Goal: Find specific page/section

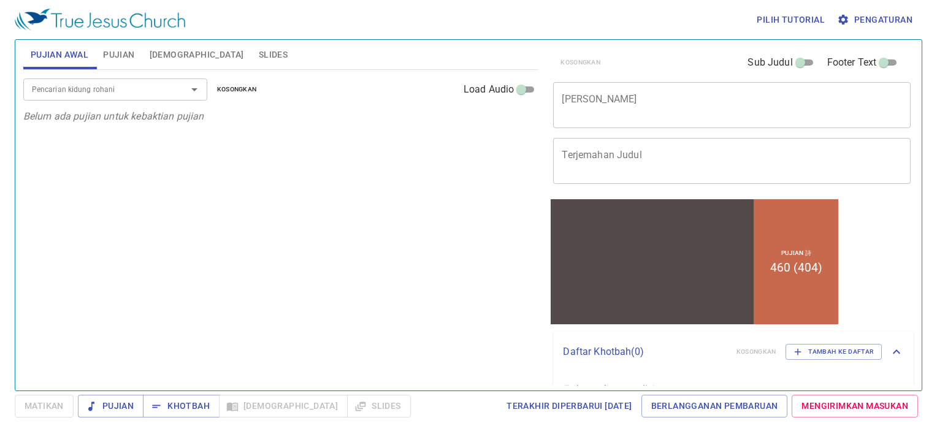
click at [116, 50] on span "Pujian" at bounding box center [118, 54] width 31 height 15
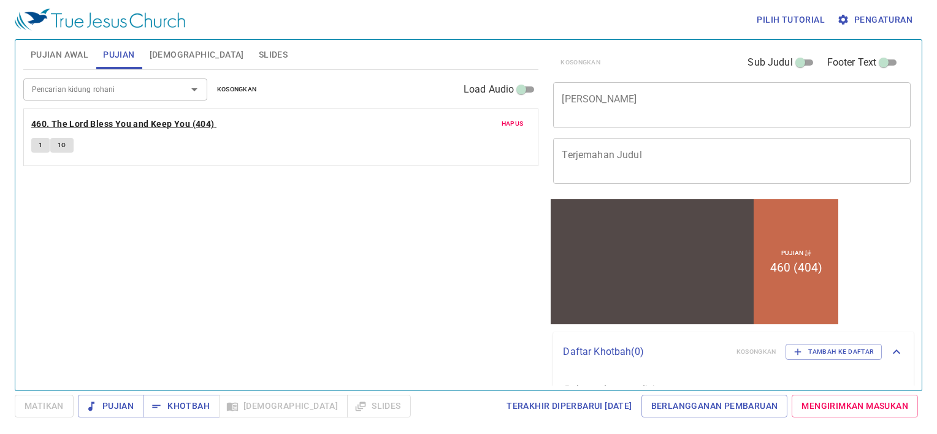
click at [71, 125] on b "460. The Lord Bless You and Keep You (404)" at bounding box center [122, 124] width 183 height 15
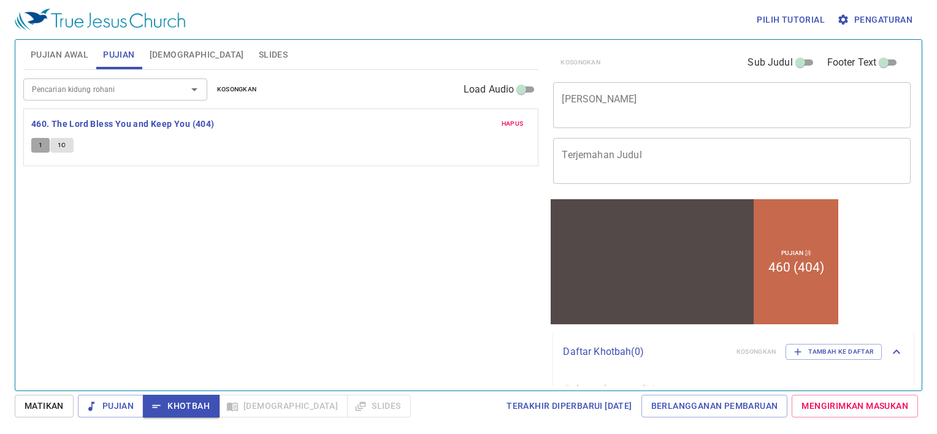
click at [39, 142] on span "1" at bounding box center [41, 145] width 4 height 11
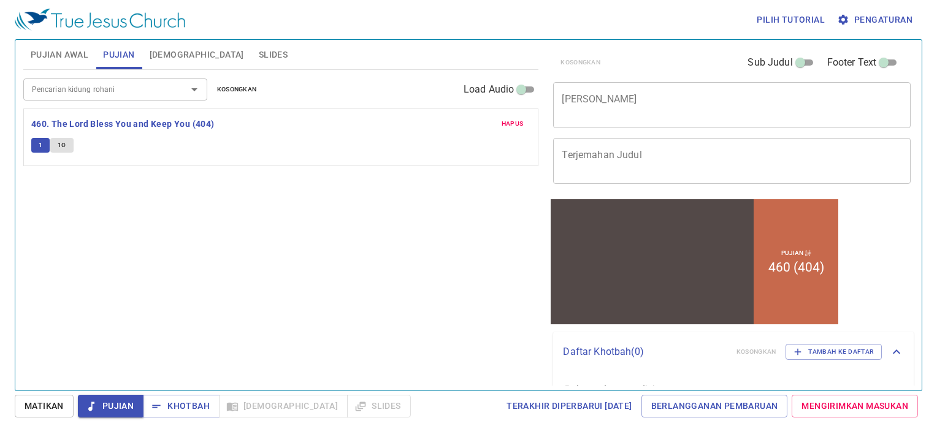
click at [42, 399] on span "Matikan" at bounding box center [44, 406] width 39 height 15
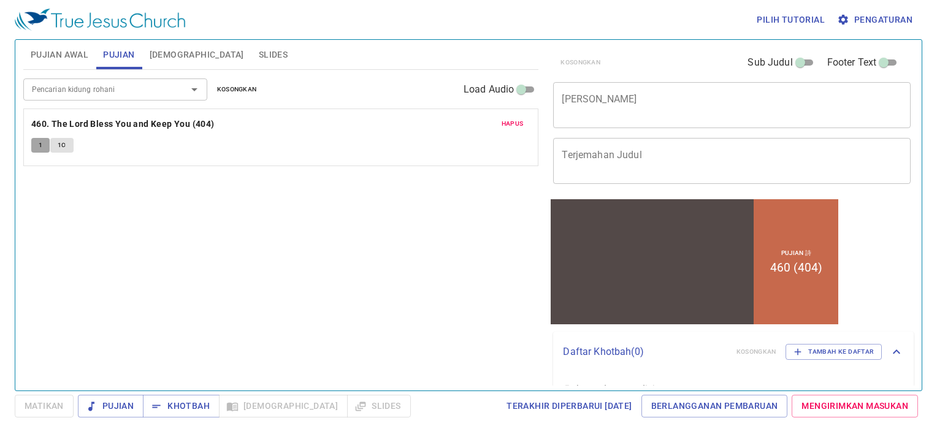
click at [39, 147] on span "1" at bounding box center [41, 145] width 4 height 11
